Goal: Transaction & Acquisition: Purchase product/service

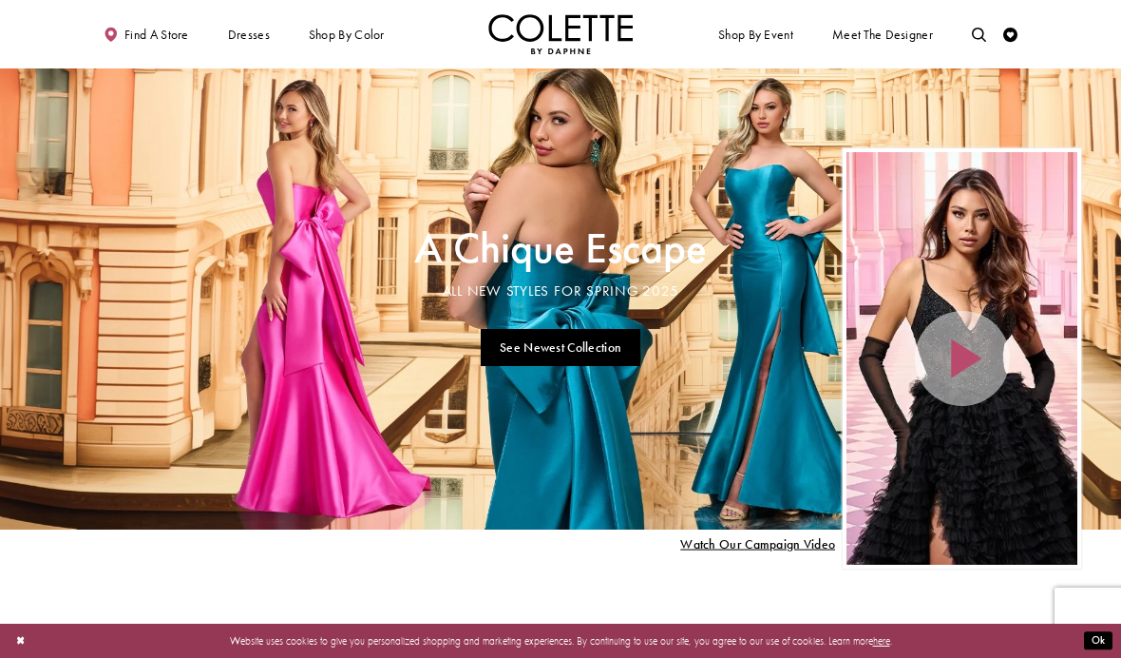
click at [0, 0] on div "Yellow" at bounding box center [0, 0] width 0 height 0
click at [0, 0] on div "Primary block" at bounding box center [0, 0] width 0 height 0
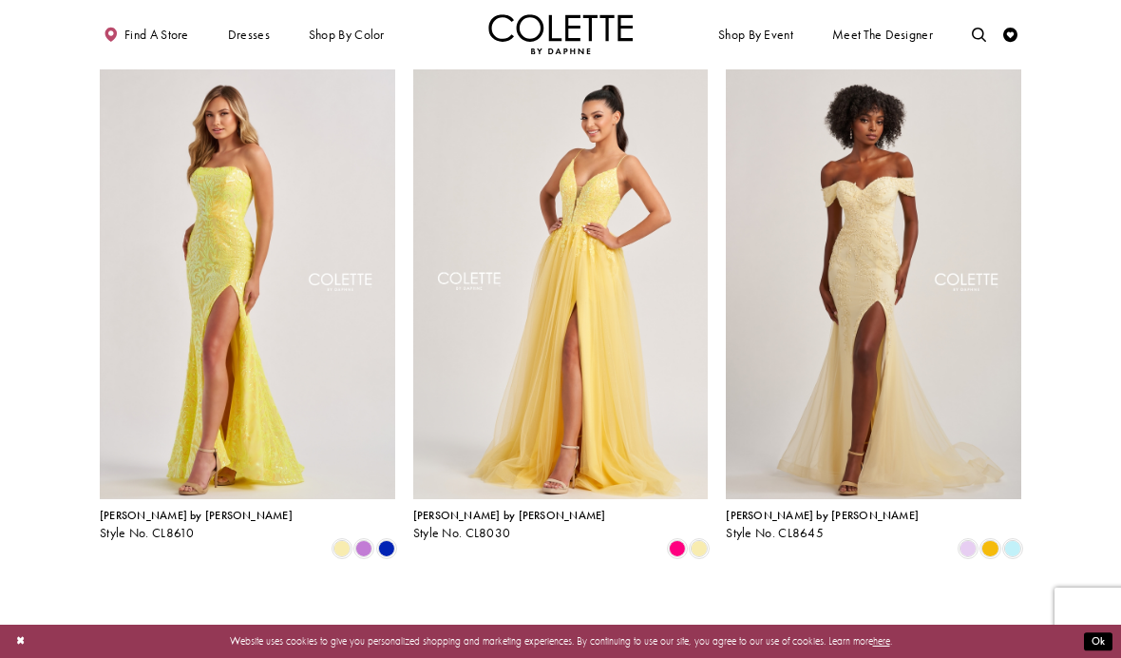
scroll to position [72, 0]
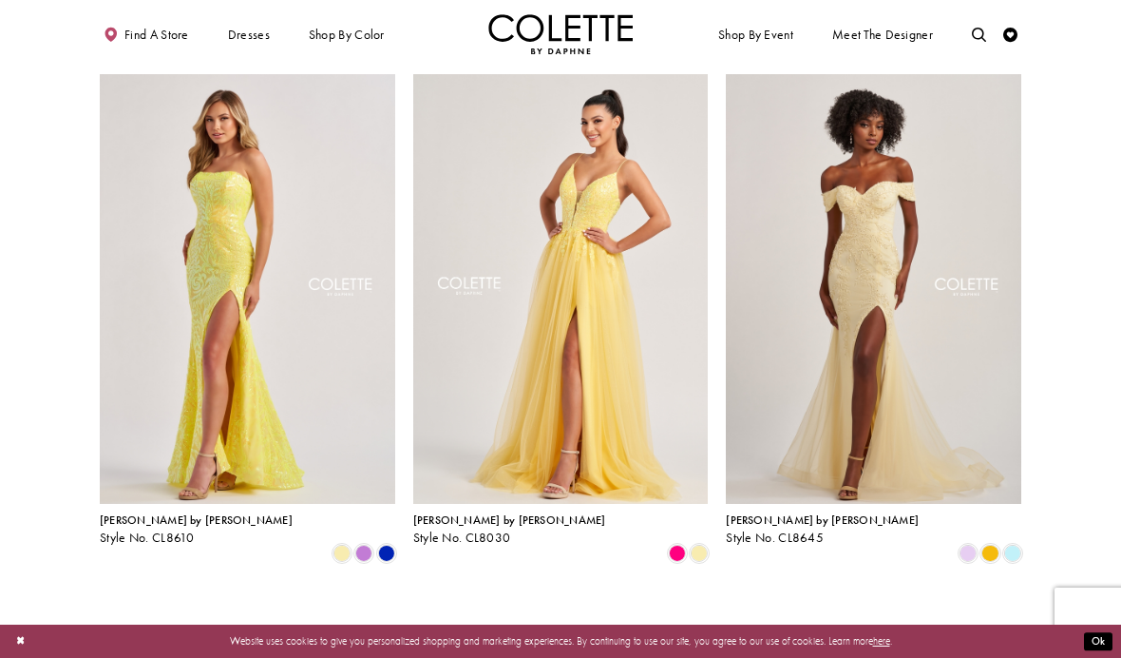
click at [0, 0] on span "A-LINE DRESSES" at bounding box center [0, 0] width 0 height 0
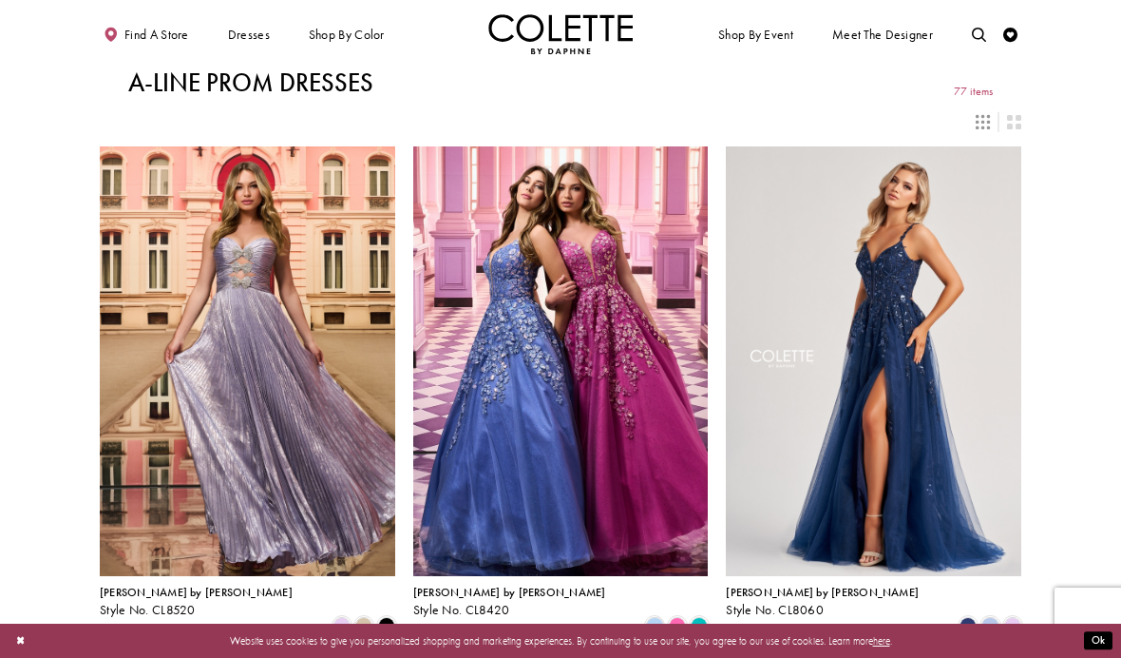
scroll to position [122, 0]
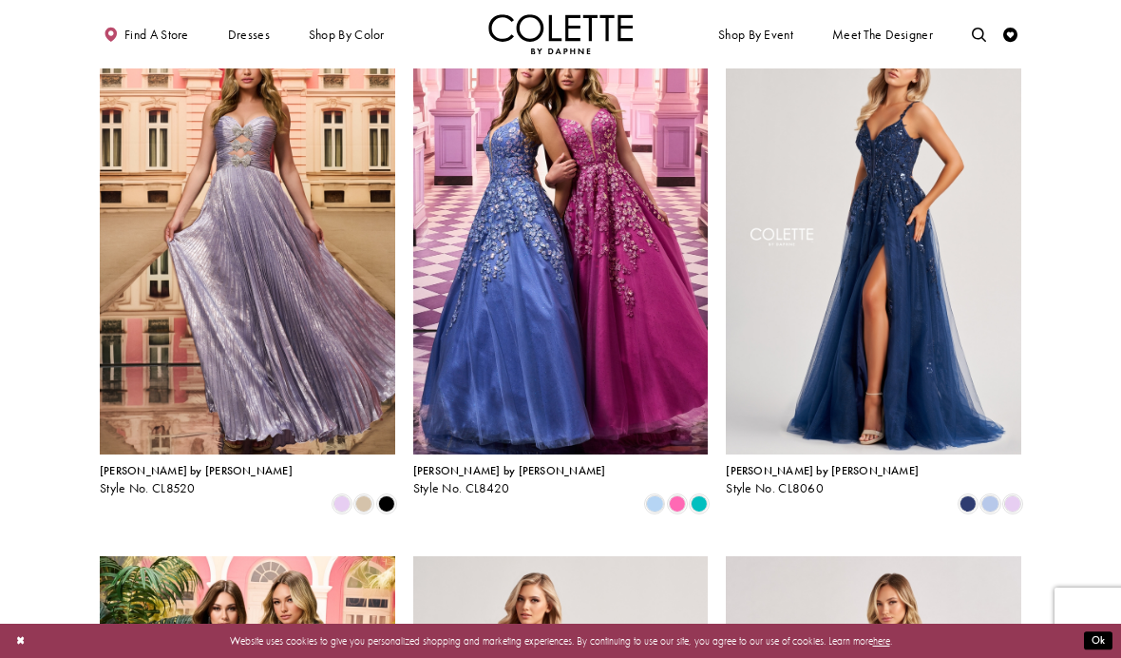
click at [0, 0] on span "BALL GOWNS" at bounding box center [0, 0] width 0 height 0
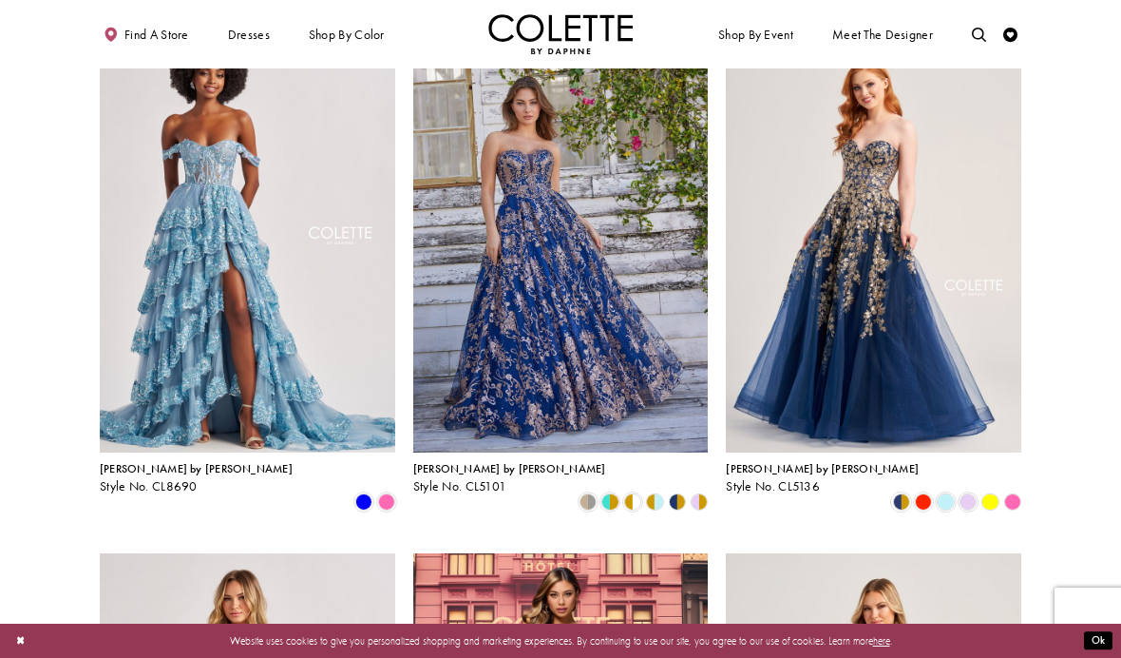
scroll to position [664, 0]
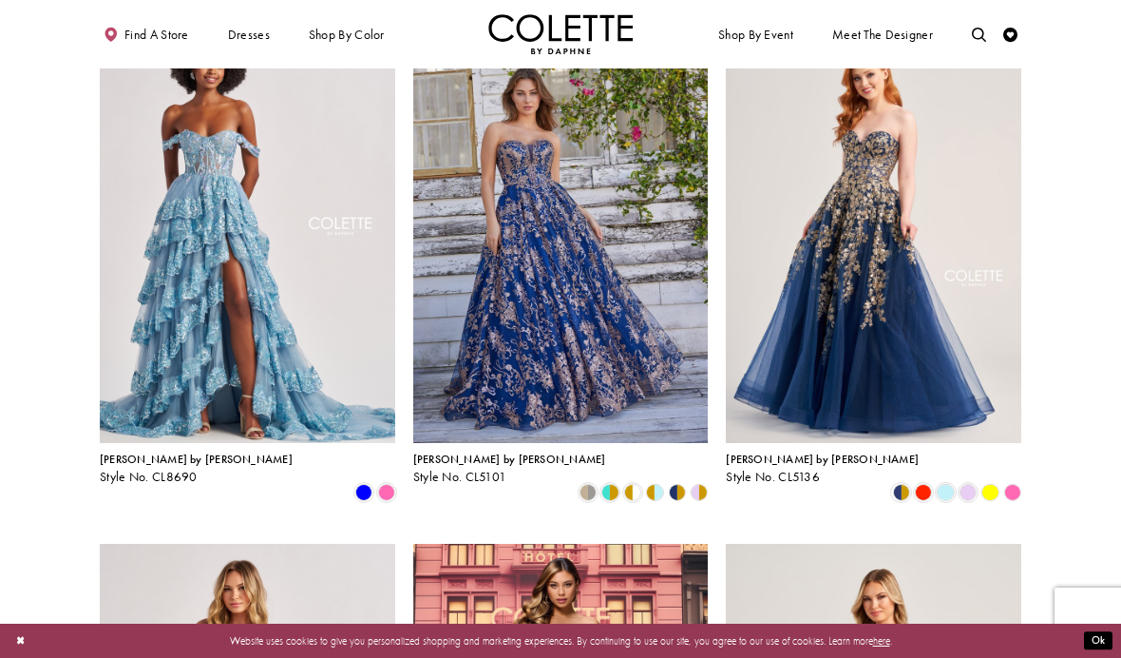
click at [360, 367] on img "Visit Colette by Daphne Style No. CL8690 Page" at bounding box center [247, 227] width 295 height 429
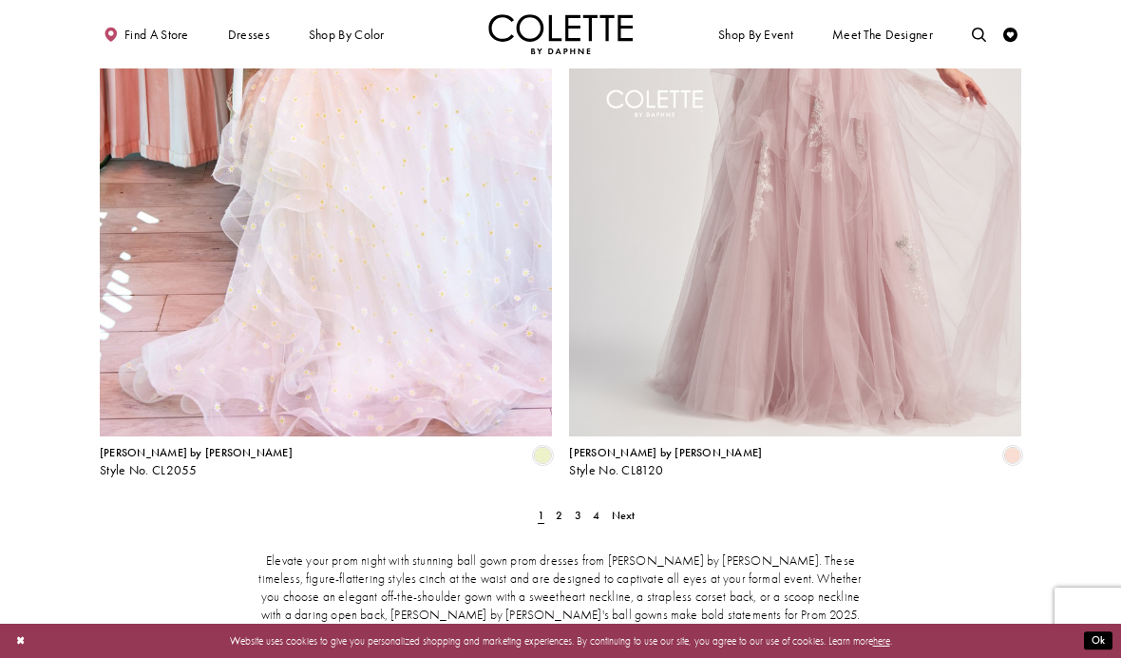
scroll to position [2490, 0]
click at [554, 505] on link "2" at bounding box center [559, 515] width 15 height 21
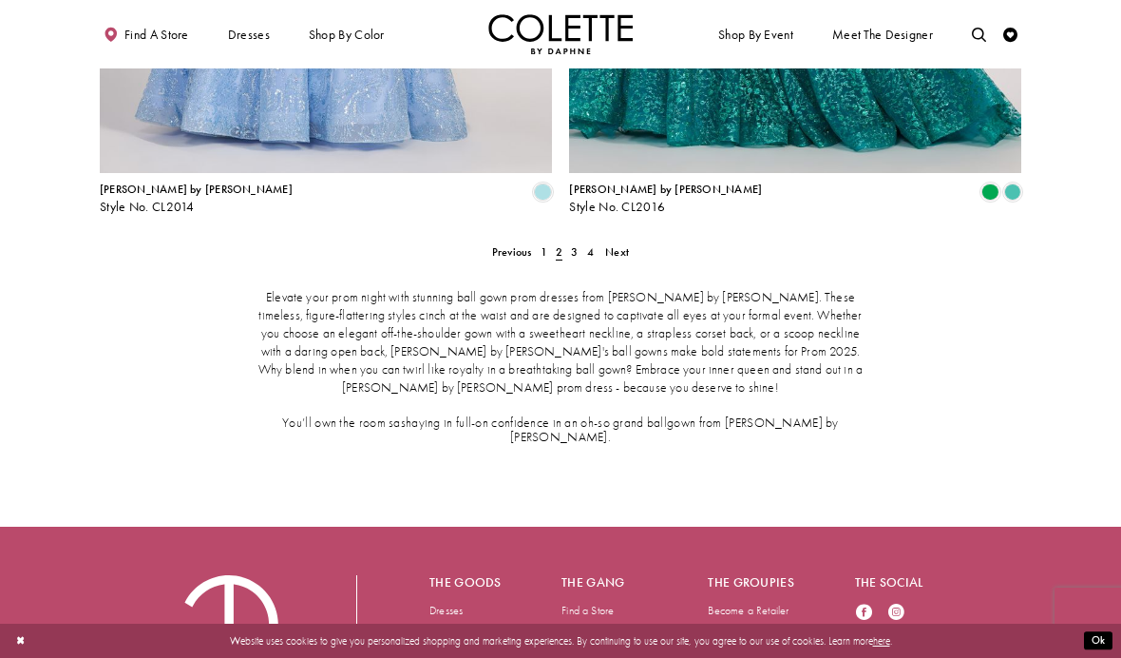
scroll to position [2716, 0]
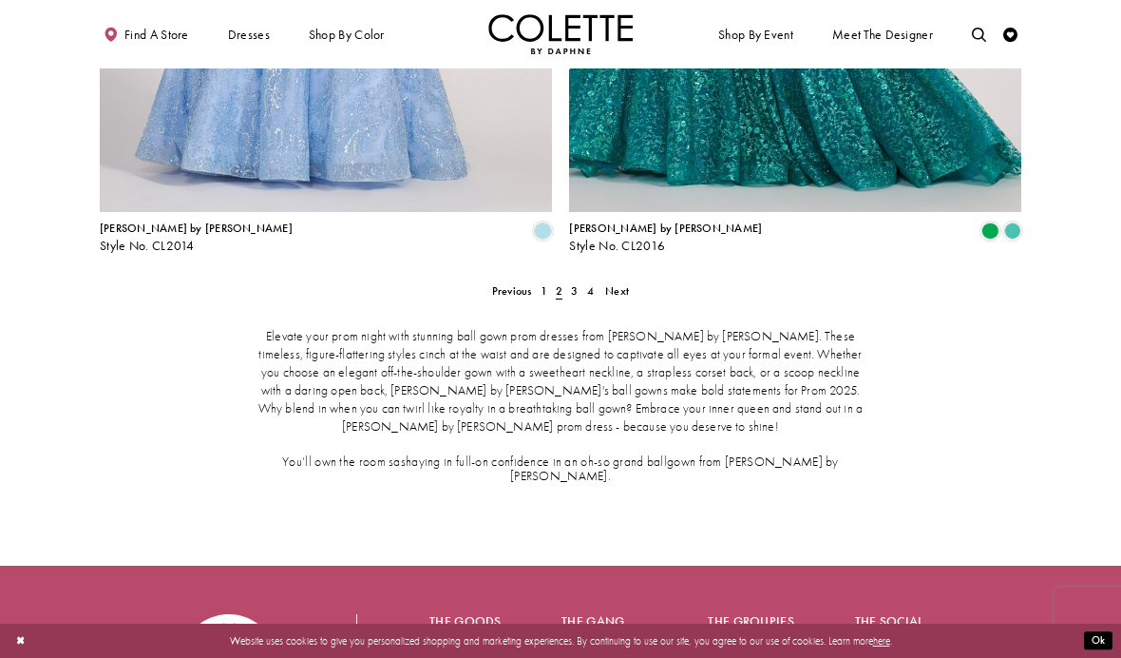
click at [569, 280] on link "3" at bounding box center [574, 290] width 15 height 21
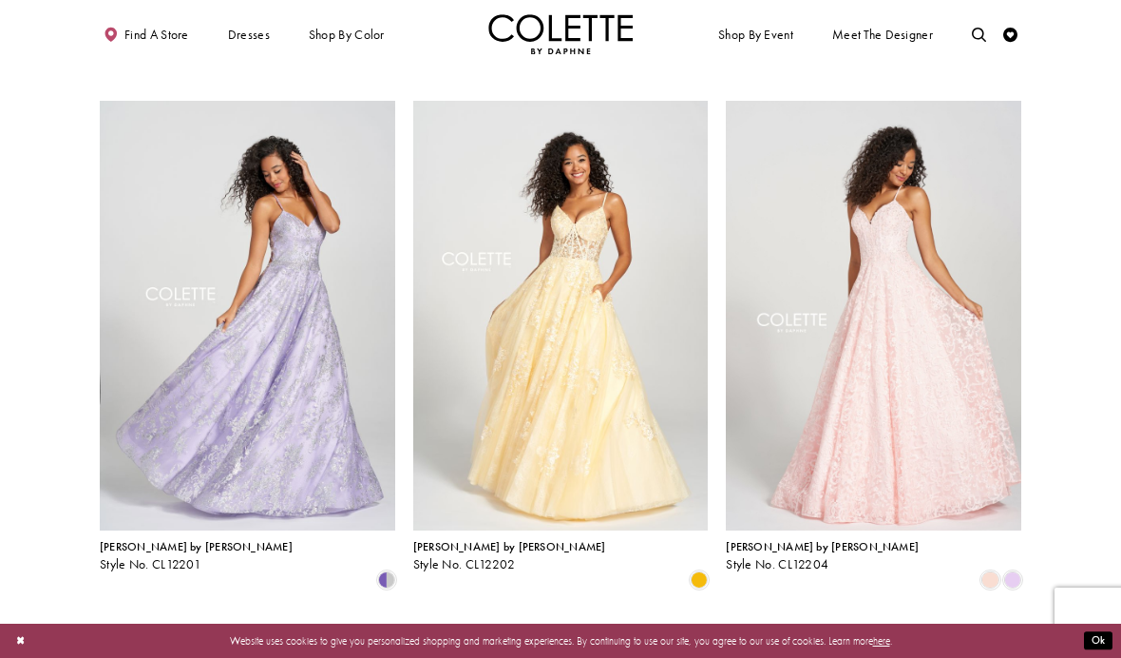
scroll to position [1623, 0]
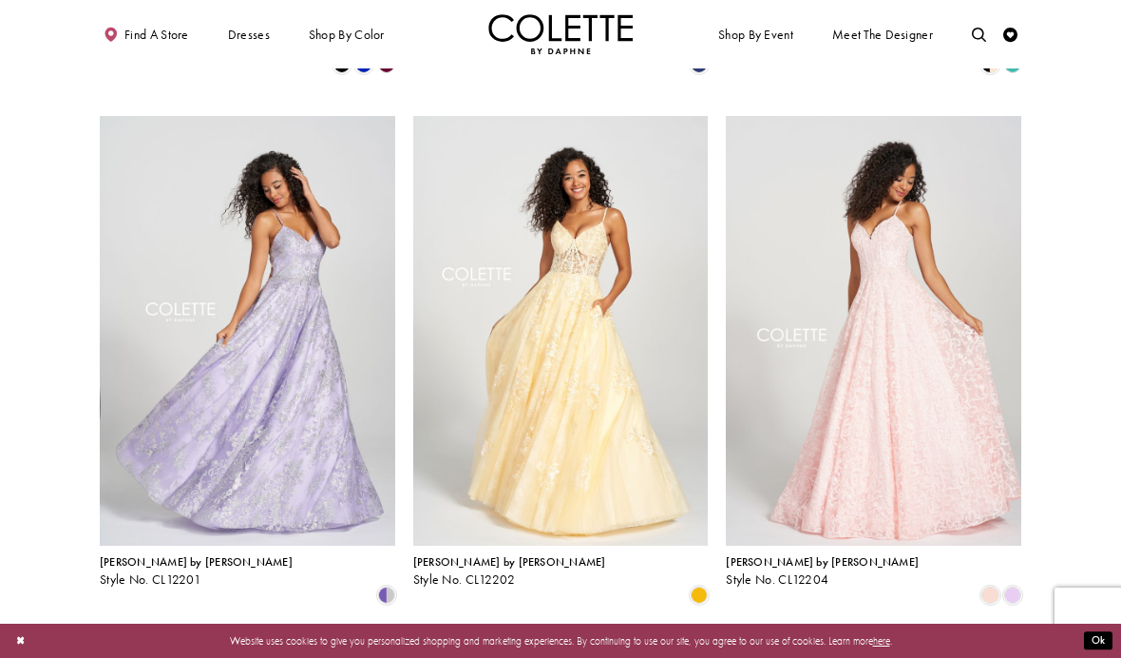
click at [607, 392] on img "Visit Colette by Daphne Style No. CL12202 Page" at bounding box center [560, 330] width 295 height 429
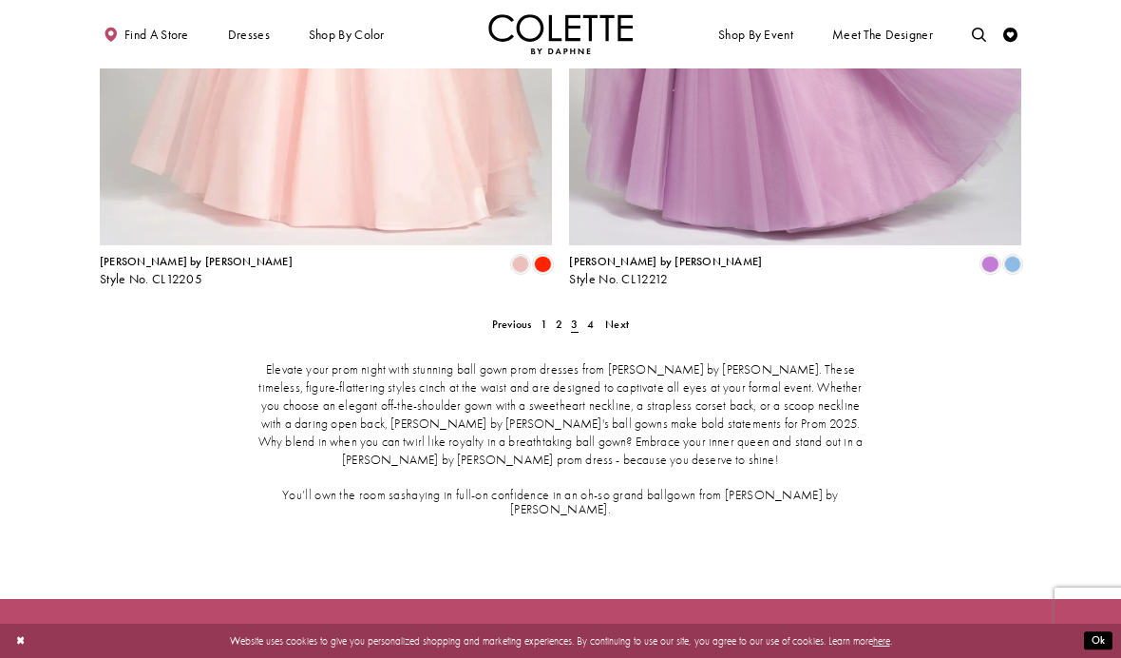
scroll to position [2674, 0]
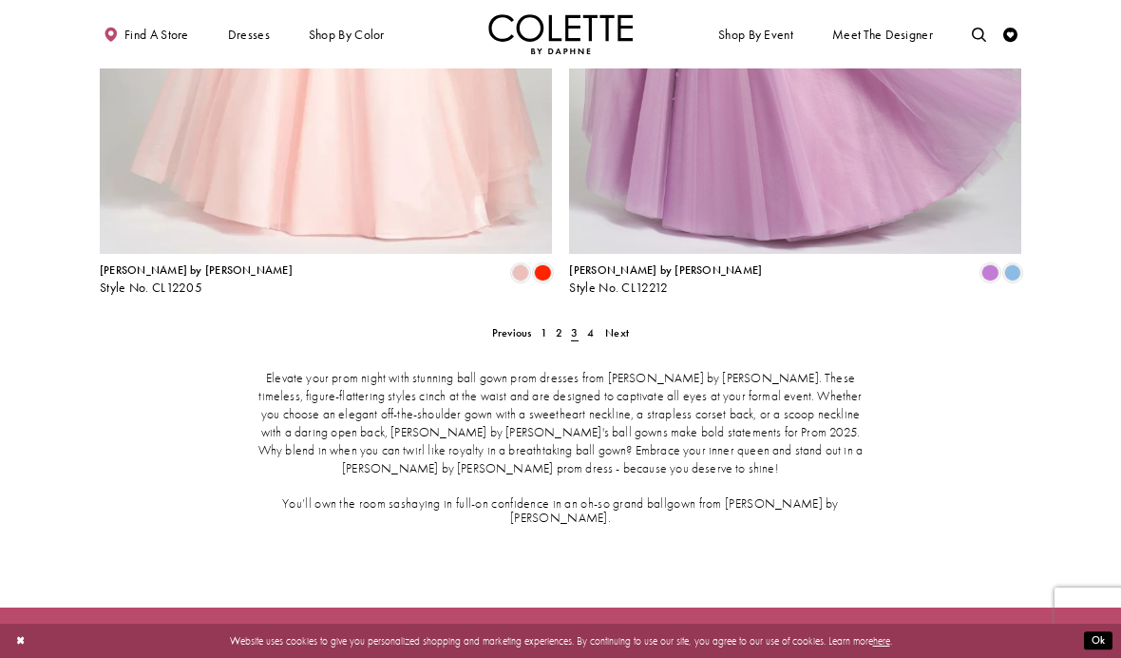
click at [581, 322] on span "3" at bounding box center [574, 332] width 15 height 21
click at [590, 325] on span "4" at bounding box center [590, 332] width 7 height 15
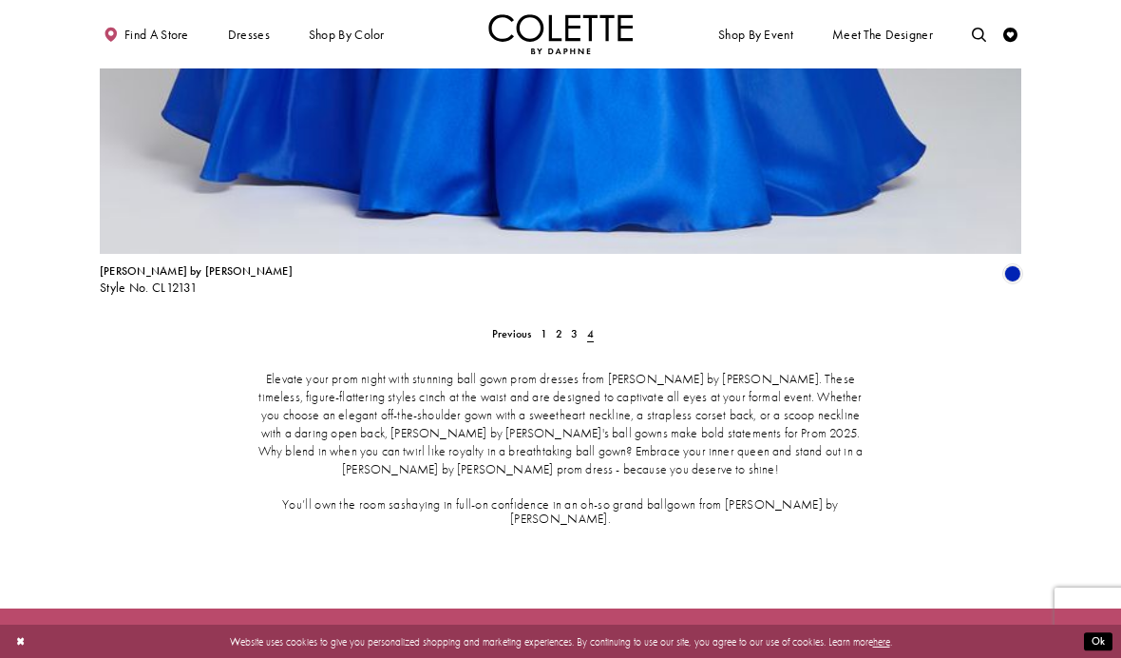
scroll to position [2293, 0]
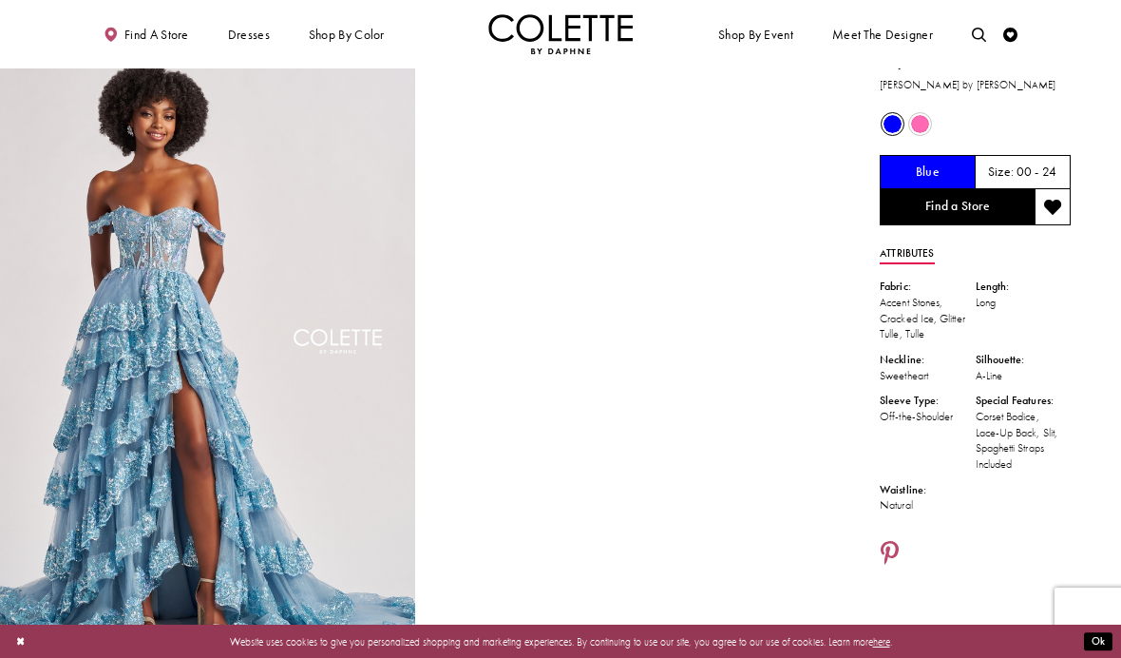
scroll to position [27, 0]
click at [925, 124] on div at bounding box center [566, 332] width 1133 height 664
click at [924, 127] on span "Product color controls state depends on size chosen" at bounding box center [920, 123] width 18 height 18
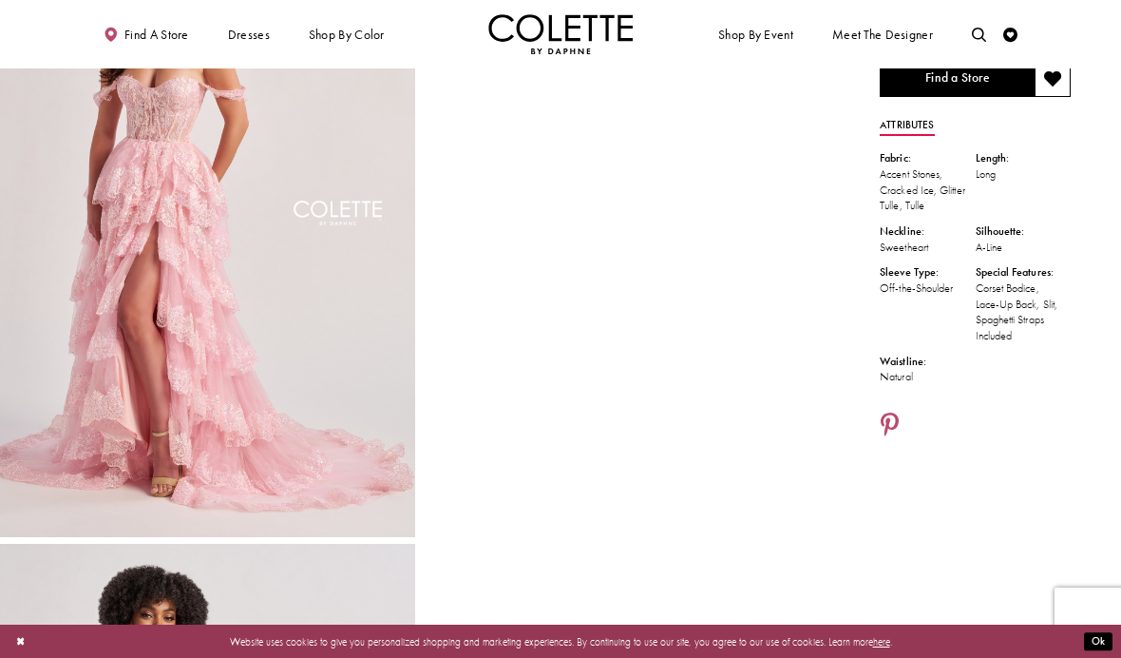
scroll to position [152, 0]
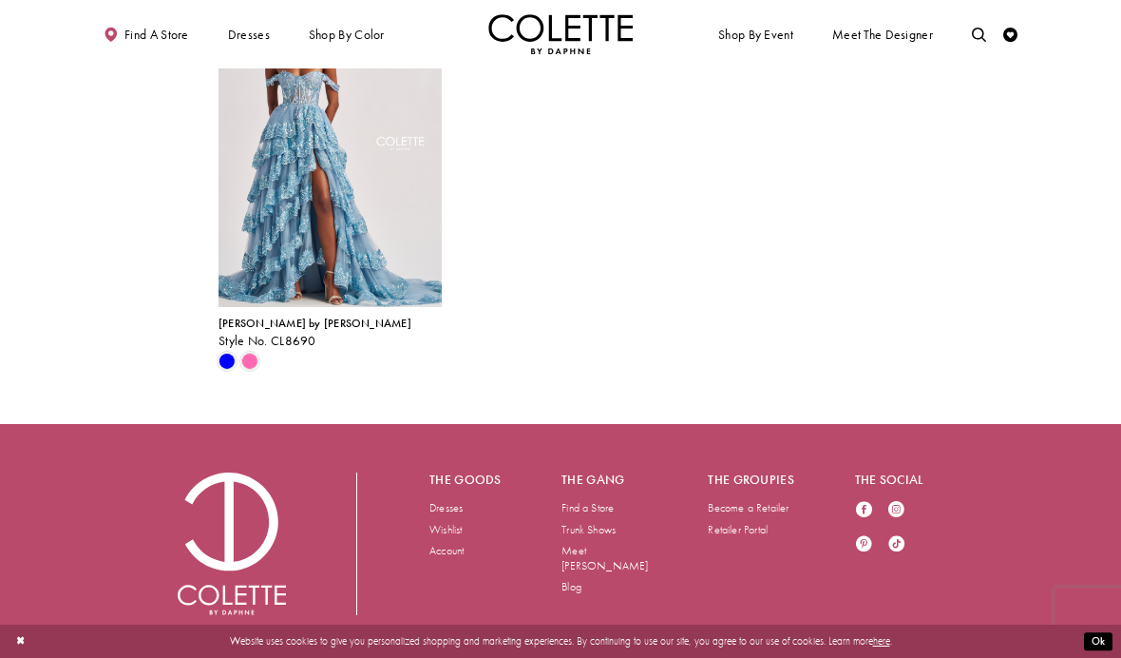
scroll to position [772, 0]
